Goal: Book appointment/travel/reservation

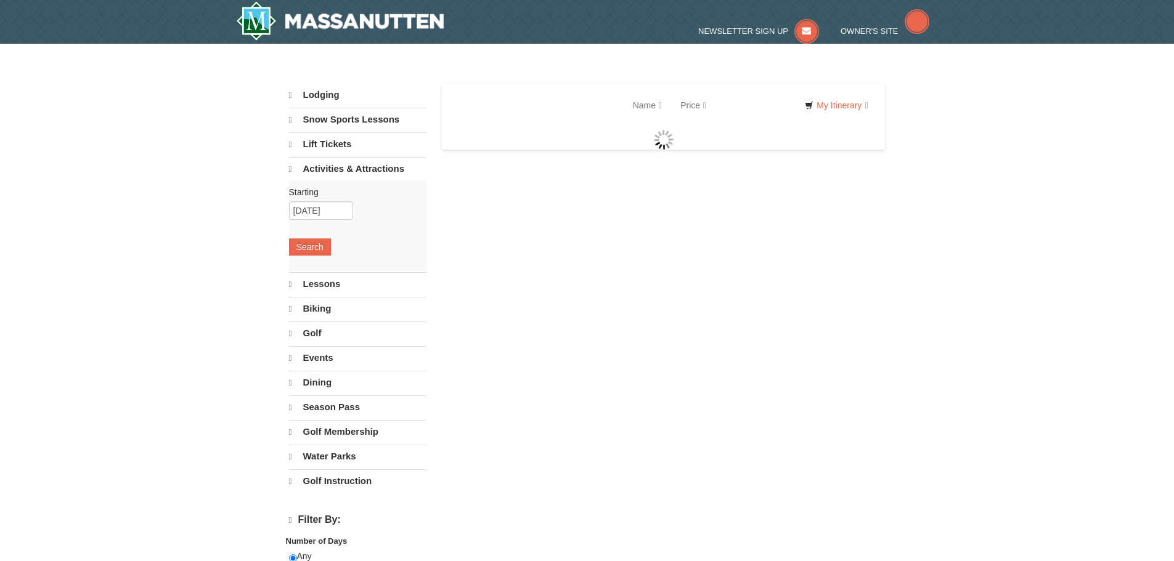
select select "10"
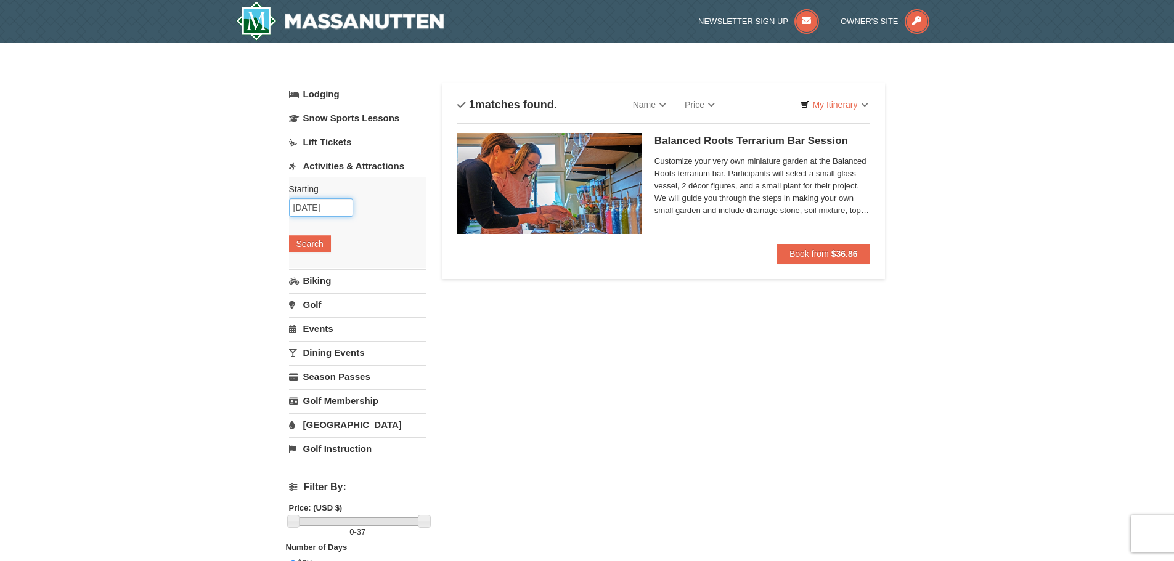
click at [315, 211] on input "[DATE]" at bounding box center [321, 207] width 64 height 18
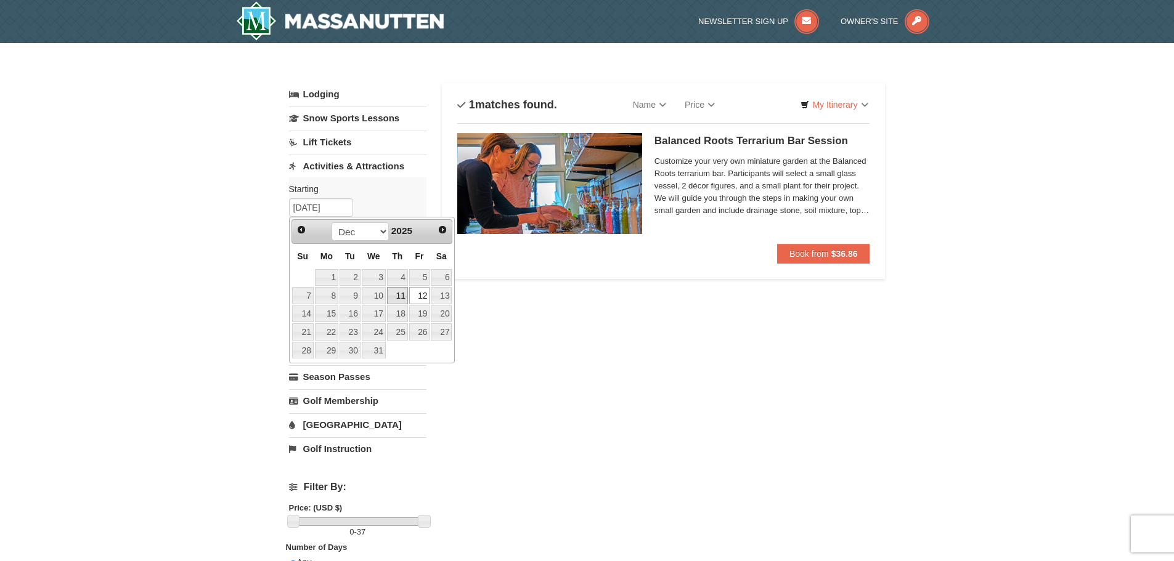
click at [404, 293] on link "11" at bounding box center [397, 295] width 21 height 17
type input "[DATE]"
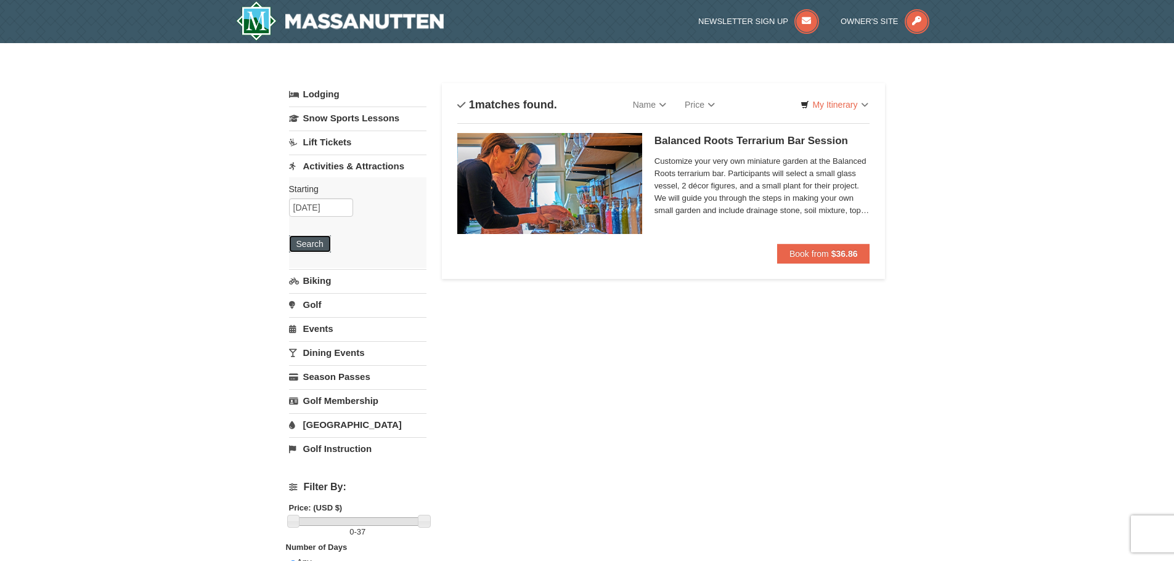
click at [323, 252] on button "Search" at bounding box center [310, 243] width 42 height 17
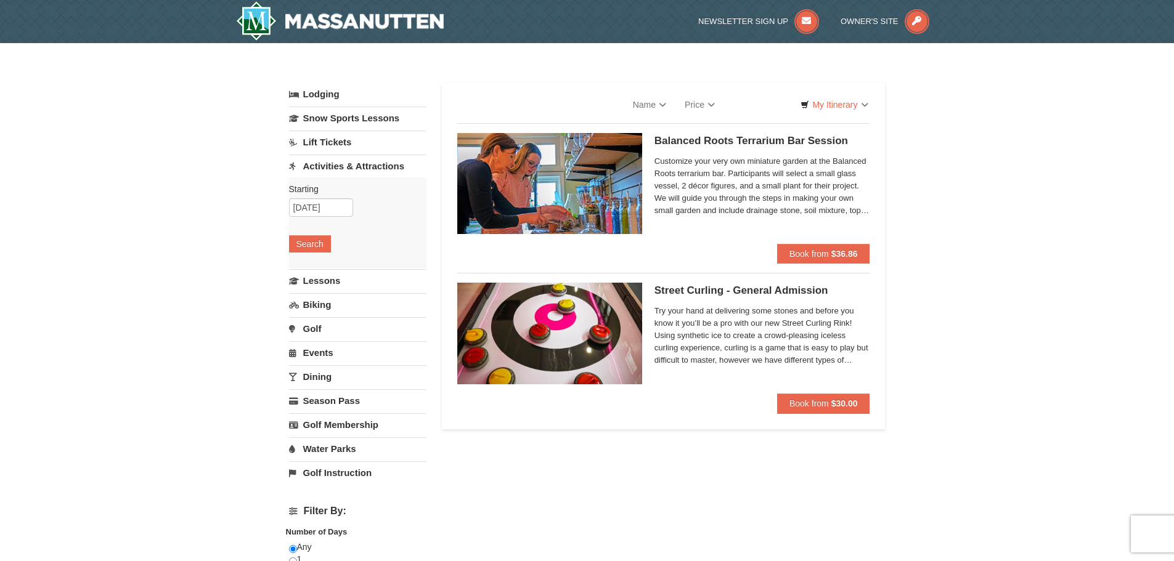
select select "10"
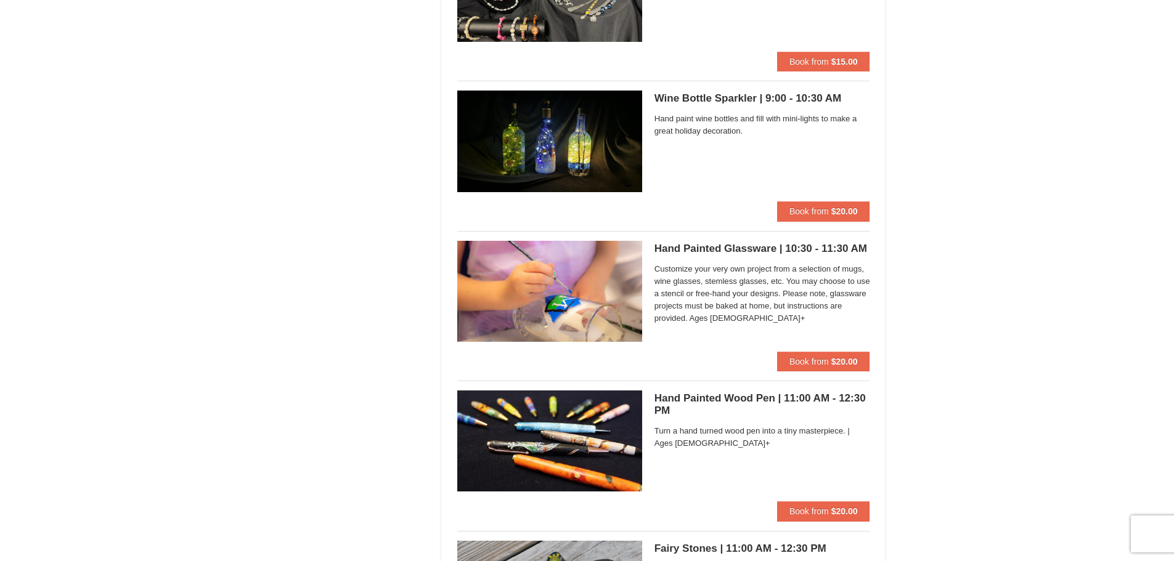
scroll to position [2711, 0]
